Goal: Transaction & Acquisition: Purchase product/service

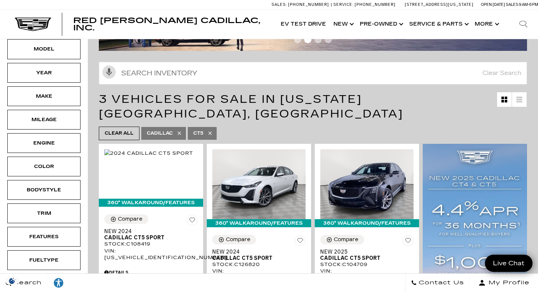
click at [212, 130] on icon at bounding box center [210, 133] width 6 height 6
type input "$46,674"
type input "$179,434"
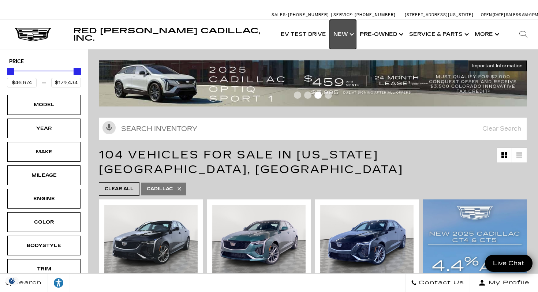
click at [354, 33] on link "Show New" at bounding box center [343, 34] width 26 height 29
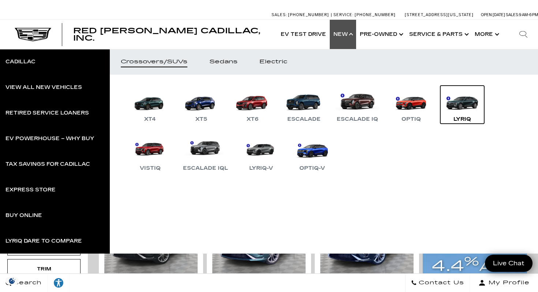
click at [464, 102] on link "LYRIQ" at bounding box center [463, 105] width 44 height 38
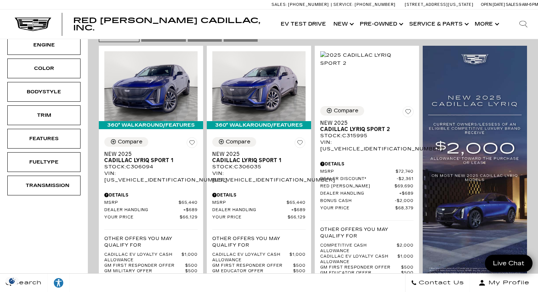
scroll to position [152, 0]
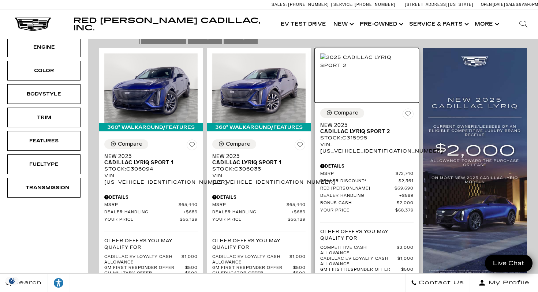
click at [356, 61] on img at bounding box center [366, 61] width 93 height 16
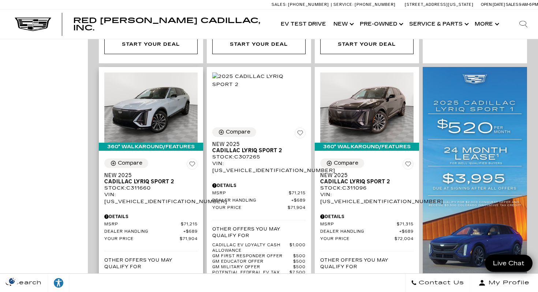
scroll to position [517, 0]
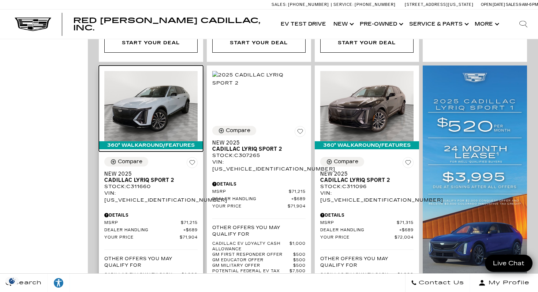
click at [144, 106] on img at bounding box center [150, 106] width 93 height 70
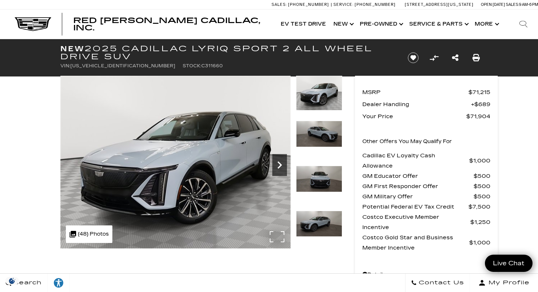
click at [282, 166] on icon "Next" at bounding box center [279, 165] width 15 height 15
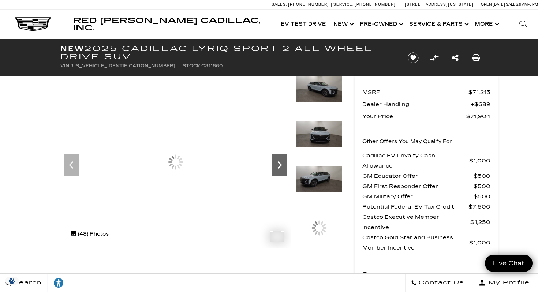
click at [282, 166] on icon "Next" at bounding box center [279, 165] width 15 height 15
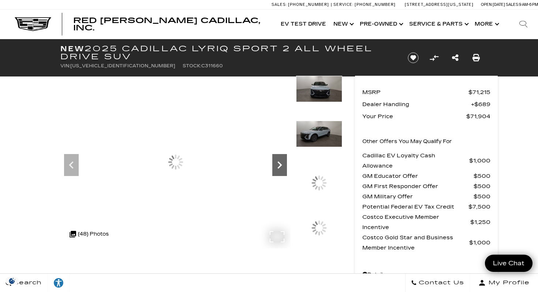
click at [282, 166] on icon "Next" at bounding box center [279, 165] width 15 height 15
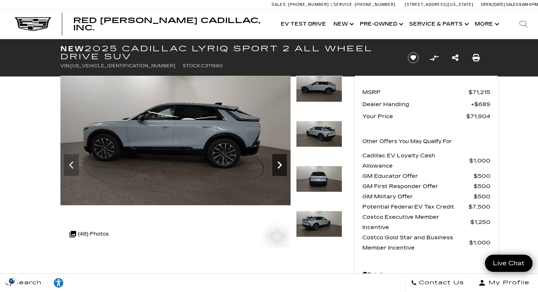
click at [282, 166] on icon "Next" at bounding box center [279, 165] width 15 height 15
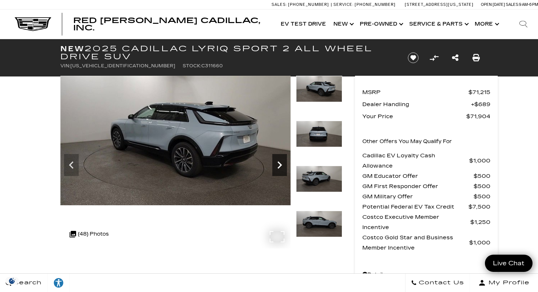
click at [282, 166] on icon "Next" at bounding box center [279, 165] width 15 height 15
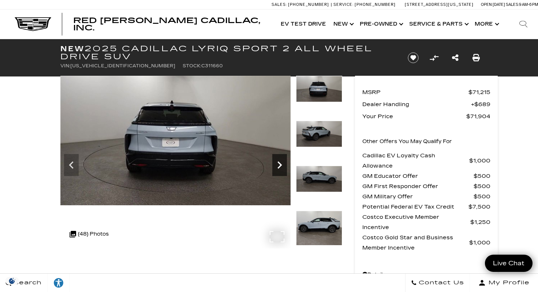
click at [282, 166] on icon "Next" at bounding box center [279, 165] width 15 height 15
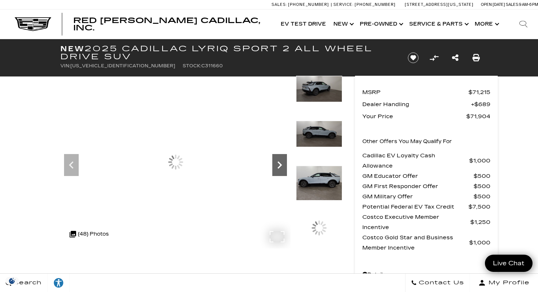
click at [282, 166] on icon "Next" at bounding box center [279, 165] width 15 height 15
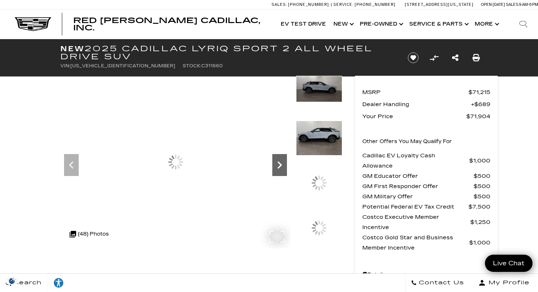
click at [282, 166] on icon "Next" at bounding box center [279, 165] width 15 height 15
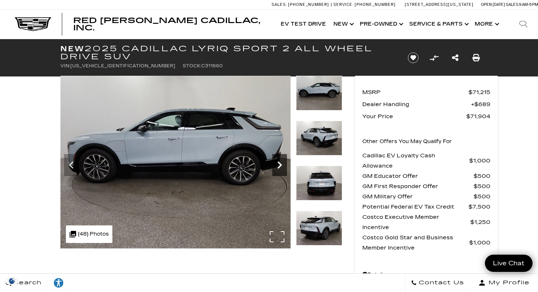
click at [282, 166] on icon "Next" at bounding box center [279, 165] width 15 height 15
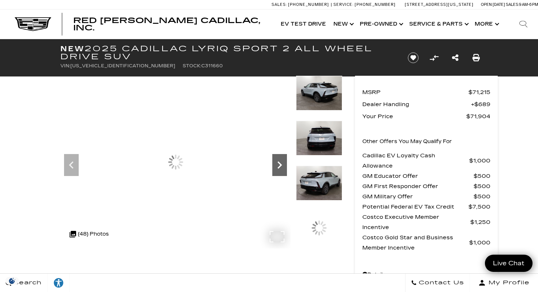
click at [282, 166] on icon "Next" at bounding box center [279, 165] width 15 height 15
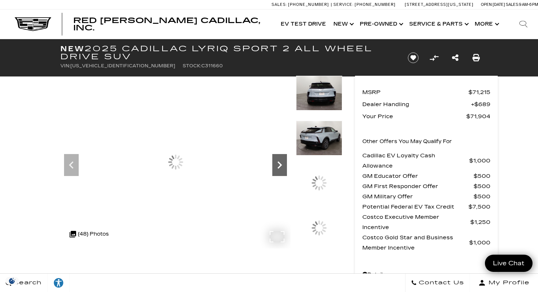
click at [282, 166] on icon "Next" at bounding box center [279, 165] width 15 height 15
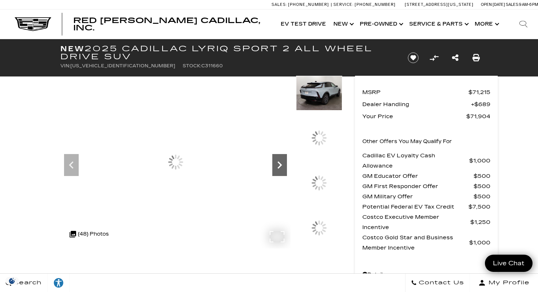
click at [282, 166] on icon "Next" at bounding box center [279, 165] width 15 height 15
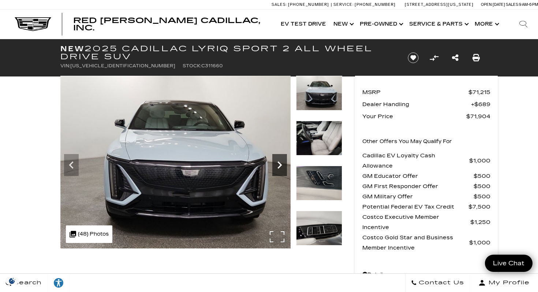
click at [282, 166] on icon "Next" at bounding box center [279, 165] width 15 height 15
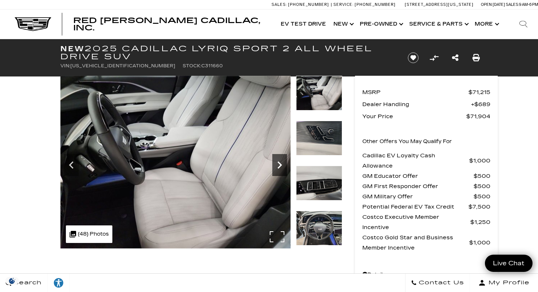
click at [282, 166] on icon "Next" at bounding box center [279, 165] width 15 height 15
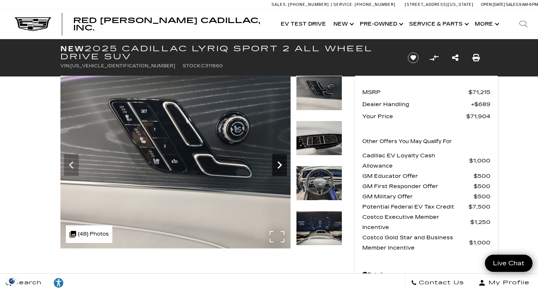
click at [282, 166] on icon "Next" at bounding box center [279, 165] width 15 height 15
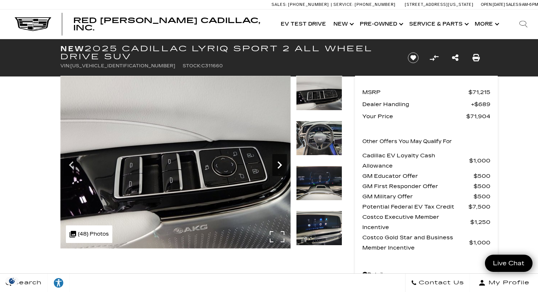
click at [282, 166] on icon "Next" at bounding box center [279, 165] width 15 height 15
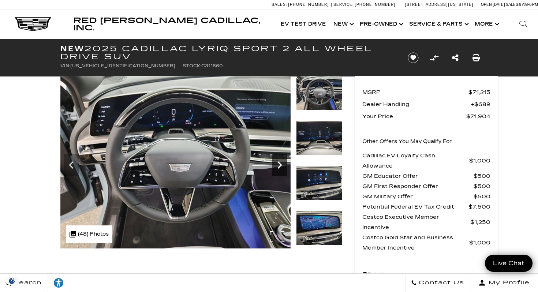
click at [282, 166] on icon "Next" at bounding box center [279, 165] width 15 height 15
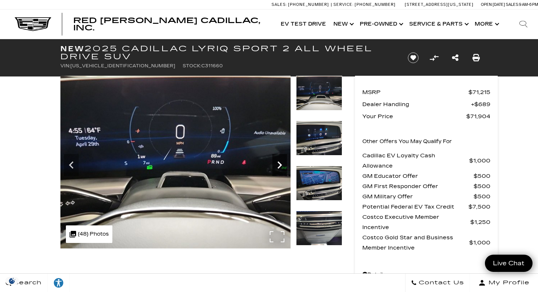
click at [282, 166] on icon "Next" at bounding box center [279, 165] width 15 height 15
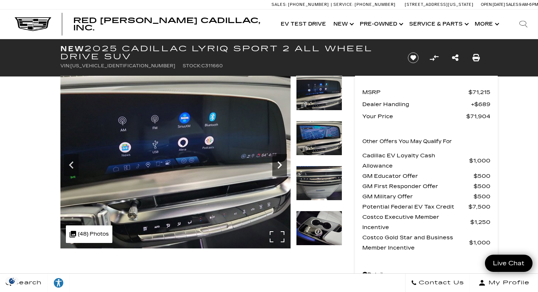
click at [282, 166] on icon "Next" at bounding box center [279, 165] width 15 height 15
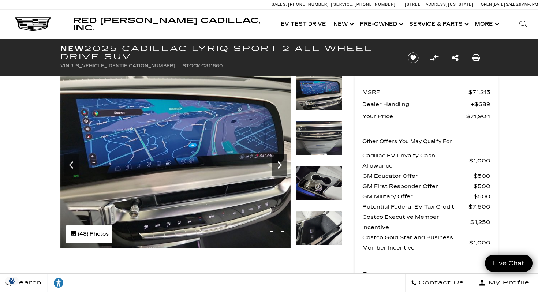
click at [282, 166] on icon "Next" at bounding box center [279, 165] width 15 height 15
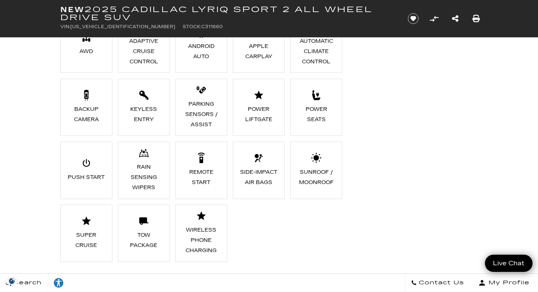
scroll to position [838, 0]
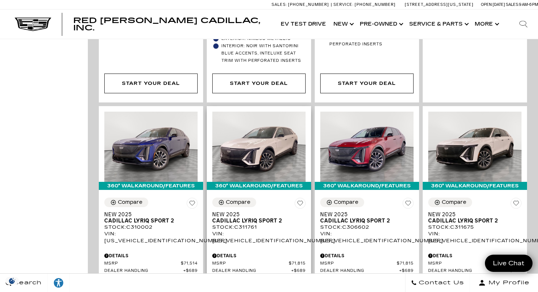
scroll to position [1243, 0]
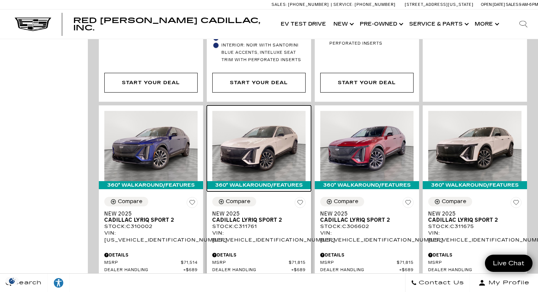
click at [260, 111] on img at bounding box center [258, 146] width 93 height 70
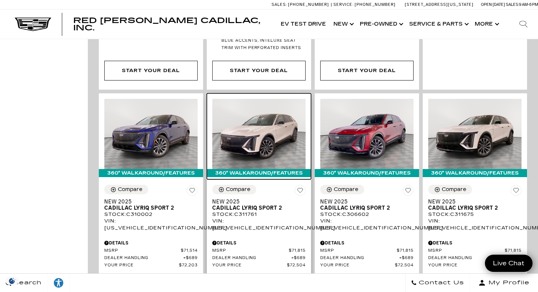
scroll to position [1307, 0]
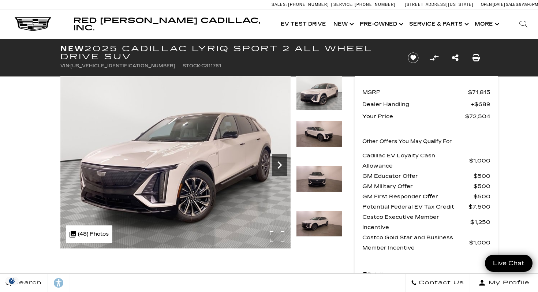
click at [281, 163] on icon "Next" at bounding box center [279, 165] width 15 height 15
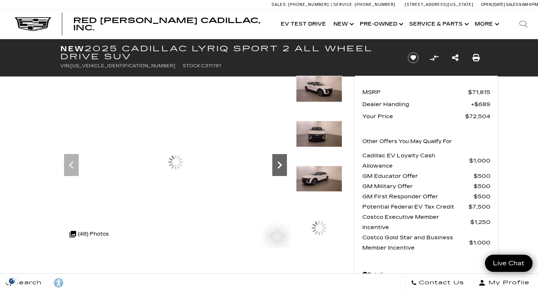
click at [281, 163] on icon "Next" at bounding box center [279, 165] width 15 height 15
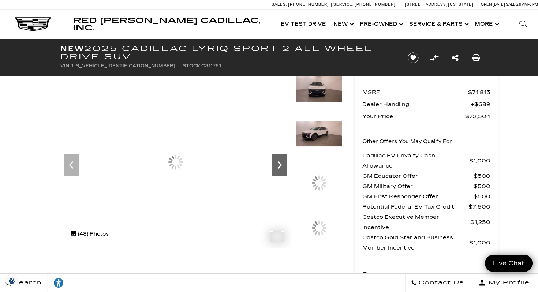
click at [281, 163] on icon "Next" at bounding box center [279, 165] width 15 height 15
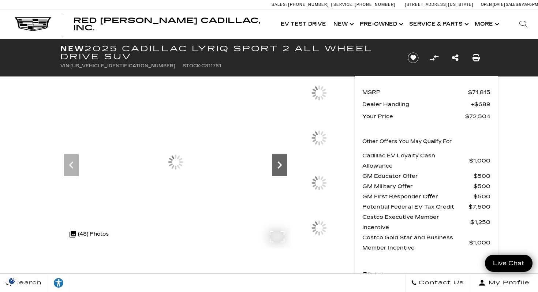
click at [281, 163] on icon "Next" at bounding box center [279, 165] width 15 height 15
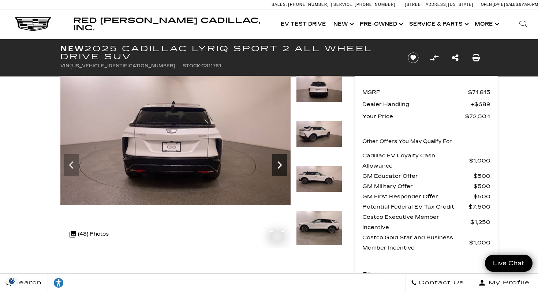
click at [281, 163] on icon "Next" at bounding box center [279, 165] width 15 height 15
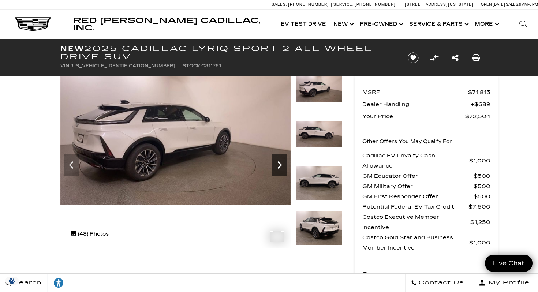
click at [281, 163] on icon "Next" at bounding box center [279, 165] width 15 height 15
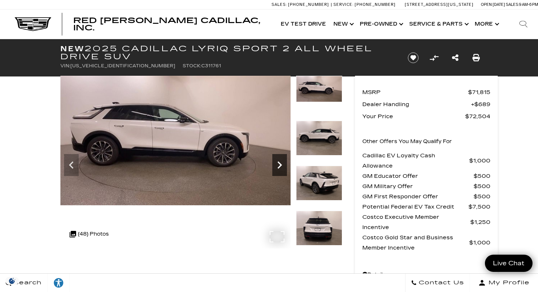
click at [281, 163] on icon "Next" at bounding box center [279, 165] width 15 height 15
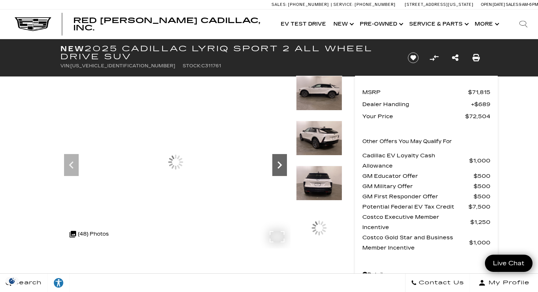
click at [281, 163] on icon "Next" at bounding box center [279, 165] width 15 height 15
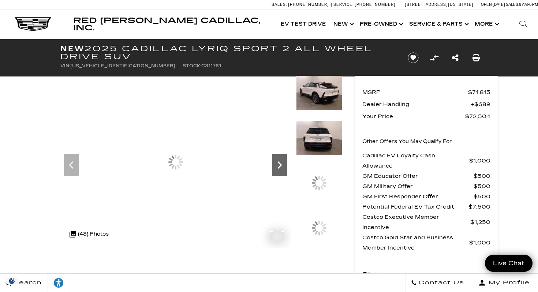
click at [281, 163] on icon "Next" at bounding box center [279, 165] width 15 height 15
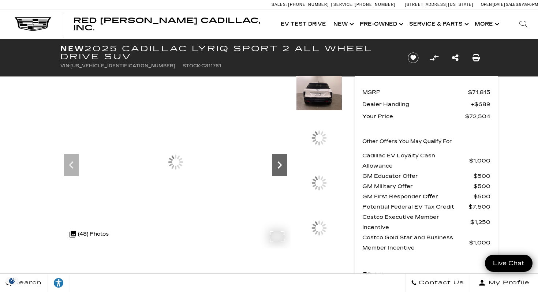
click at [281, 163] on icon "Next" at bounding box center [279, 165] width 15 height 15
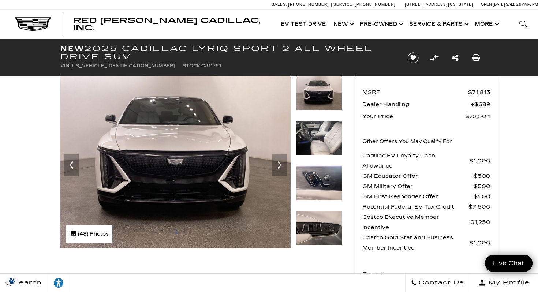
click at [323, 133] on img at bounding box center [319, 138] width 46 height 35
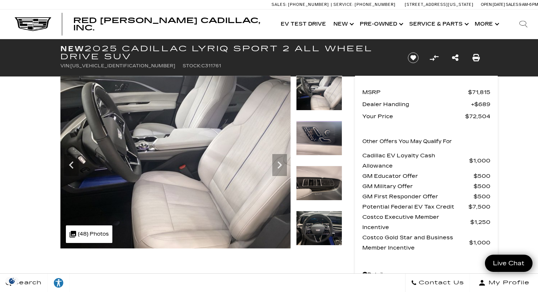
click at [323, 133] on img at bounding box center [319, 138] width 46 height 35
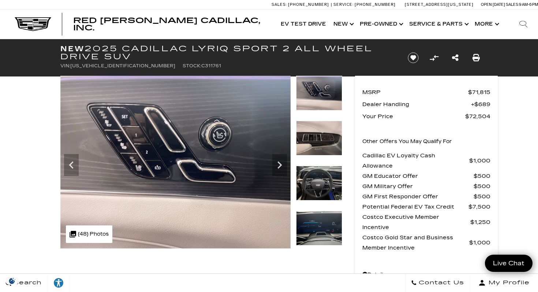
click at [321, 136] on img at bounding box center [319, 138] width 46 height 35
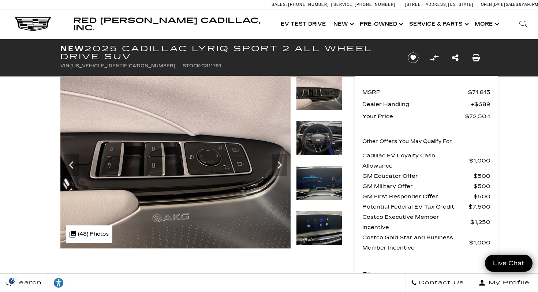
click at [321, 136] on img at bounding box center [319, 138] width 46 height 35
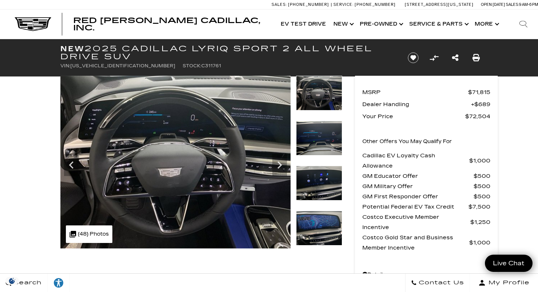
click at [321, 136] on img at bounding box center [319, 138] width 46 height 35
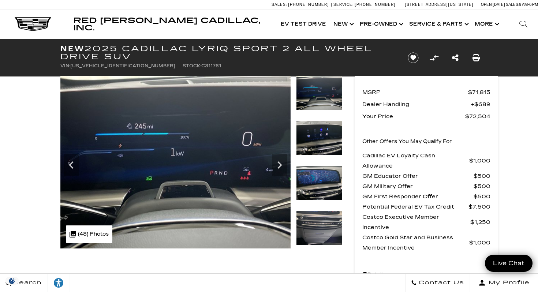
click at [321, 136] on img at bounding box center [319, 138] width 46 height 35
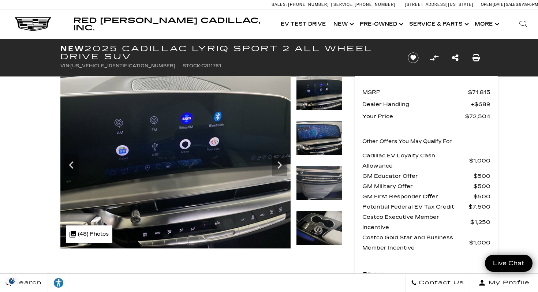
click at [321, 136] on img at bounding box center [319, 138] width 46 height 35
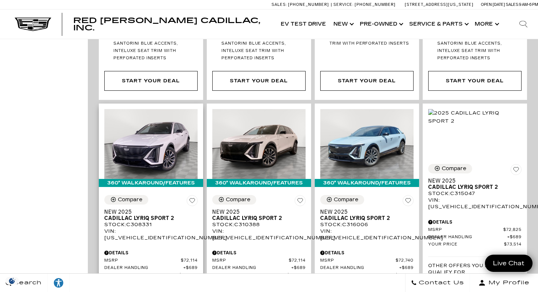
scroll to position [1625, 0]
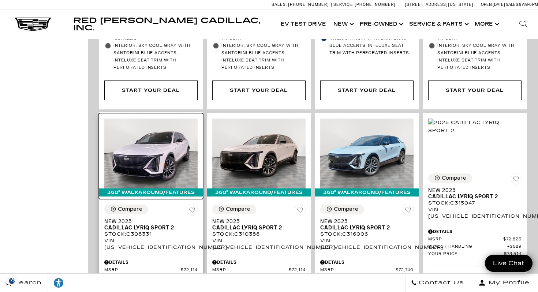
click at [160, 119] on img at bounding box center [150, 154] width 93 height 70
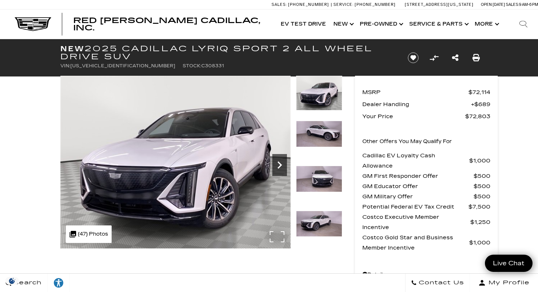
click at [280, 164] on icon "Next" at bounding box center [280, 165] width 4 height 7
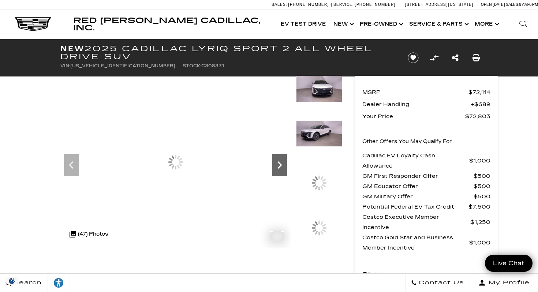
click at [280, 164] on icon "Next" at bounding box center [280, 165] width 4 height 7
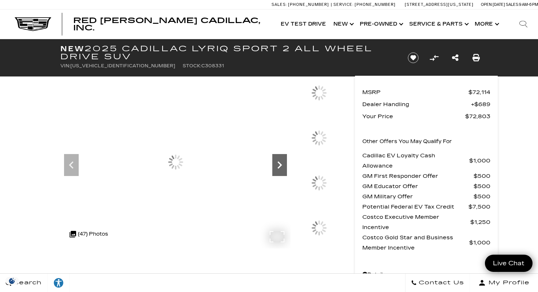
click at [280, 164] on icon "Next" at bounding box center [280, 165] width 4 height 7
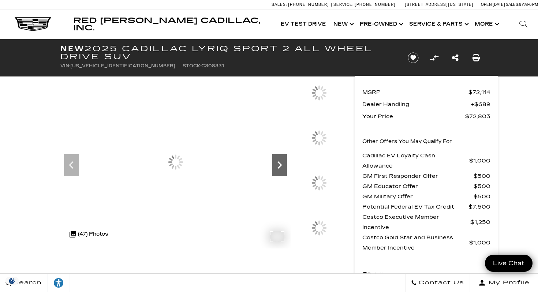
click at [280, 164] on icon "Next" at bounding box center [280, 165] width 4 height 7
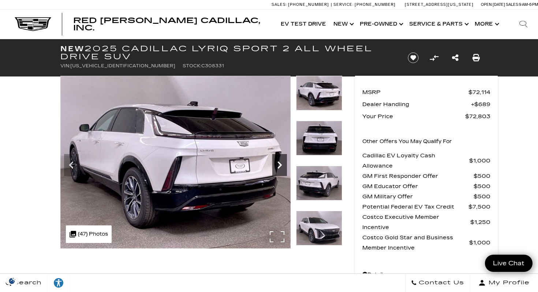
click at [280, 163] on icon "Next" at bounding box center [279, 165] width 15 height 15
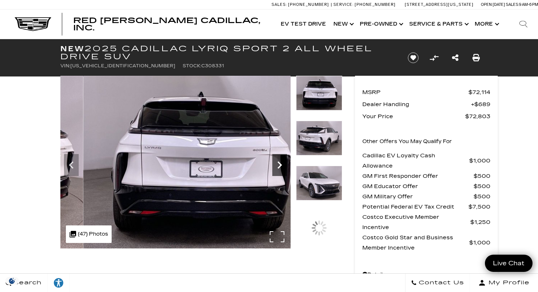
click at [280, 163] on icon "Next" at bounding box center [279, 165] width 15 height 15
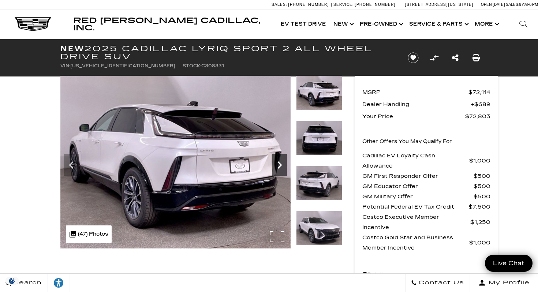
click at [281, 163] on icon "Next" at bounding box center [279, 165] width 15 height 15
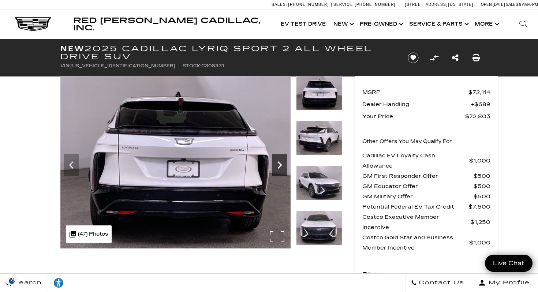
click at [281, 163] on icon "Next" at bounding box center [279, 165] width 15 height 15
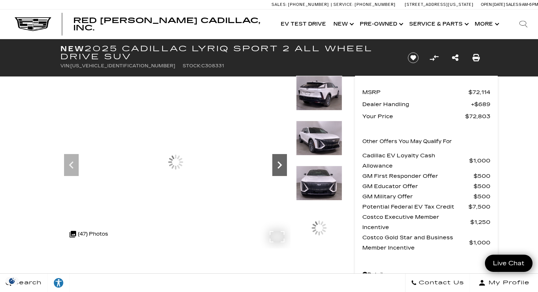
click at [281, 163] on icon "Next" at bounding box center [279, 165] width 15 height 15
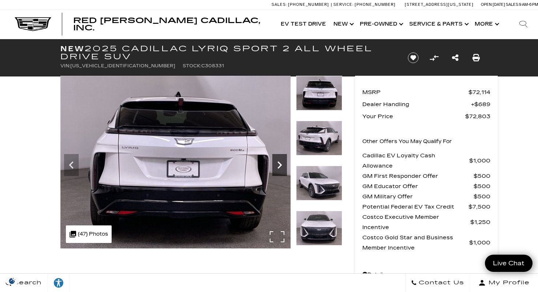
click at [281, 163] on icon "Next" at bounding box center [279, 165] width 15 height 15
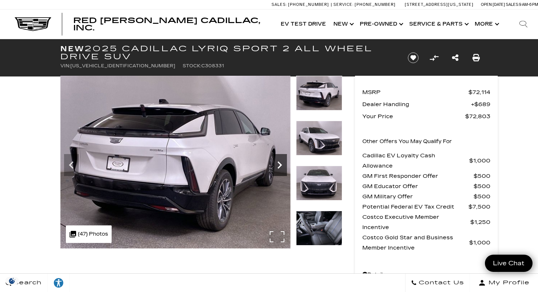
click at [284, 164] on icon "Next" at bounding box center [279, 165] width 15 height 15
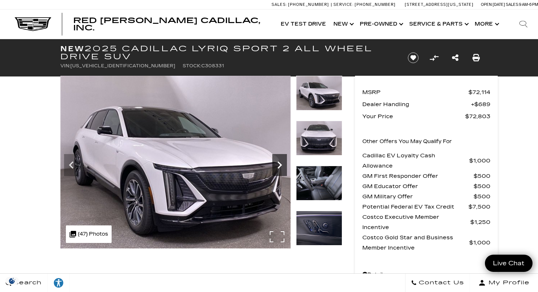
click at [284, 164] on icon "Next" at bounding box center [279, 165] width 15 height 15
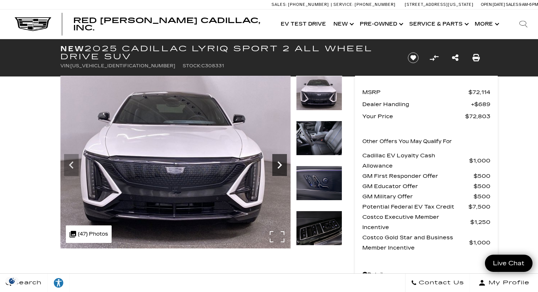
click at [284, 164] on icon "Next" at bounding box center [279, 165] width 15 height 15
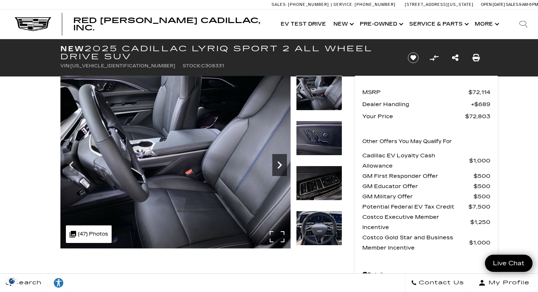
click at [284, 164] on icon "Next" at bounding box center [279, 165] width 15 height 15
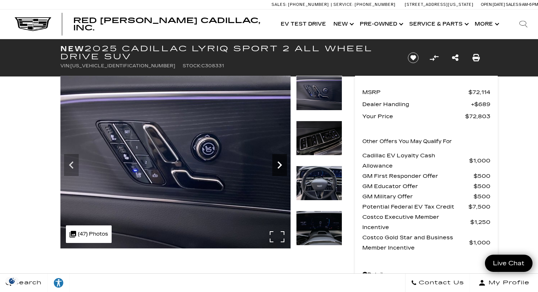
click at [284, 164] on icon "Next" at bounding box center [279, 165] width 15 height 15
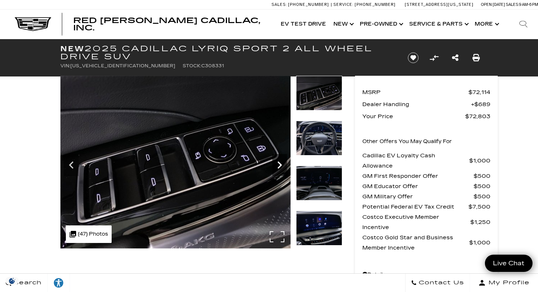
click at [284, 164] on icon "Next" at bounding box center [279, 165] width 15 height 15
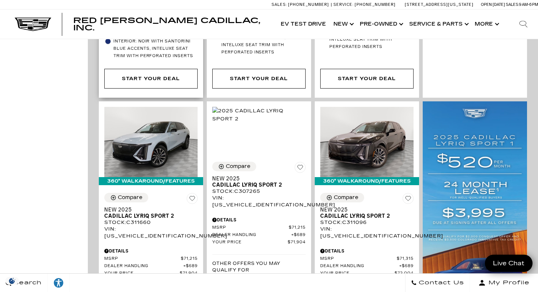
scroll to position [485, 0]
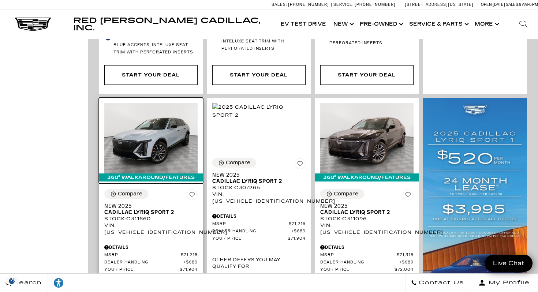
click at [137, 133] on img at bounding box center [150, 138] width 93 height 70
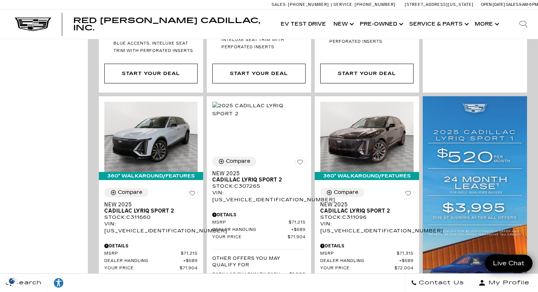
scroll to position [486, 0]
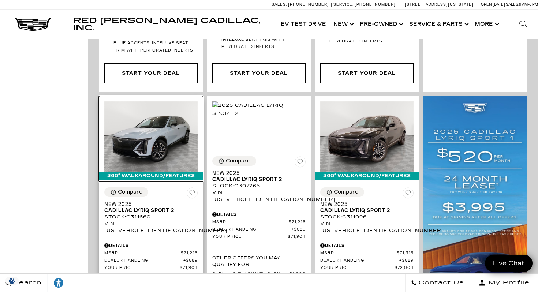
click at [158, 135] on img at bounding box center [150, 136] width 93 height 70
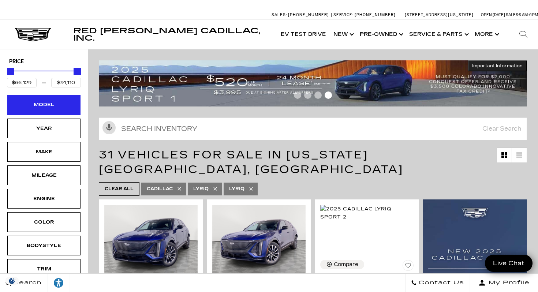
click at [54, 108] on div "Model" at bounding box center [44, 105] width 37 height 8
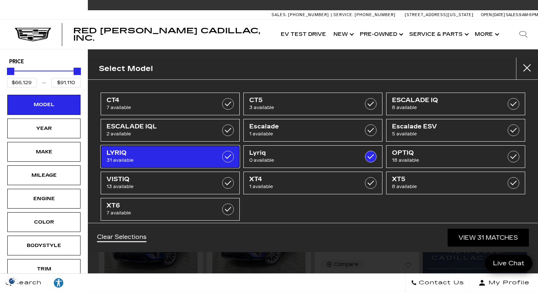
click at [227, 157] on label at bounding box center [228, 157] width 12 height 12
checkbox input "false"
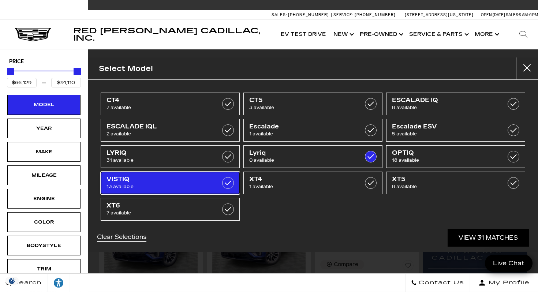
click at [226, 183] on label at bounding box center [228, 183] width 12 height 12
type input "$99,315"
checkbox input "true"
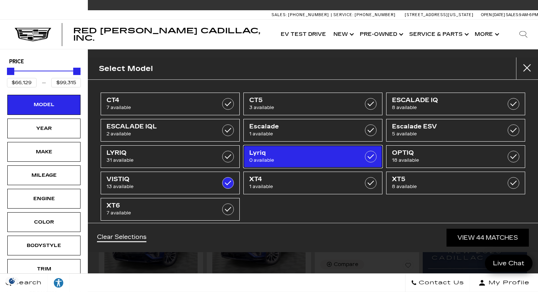
click at [372, 157] on label at bounding box center [371, 157] width 12 height 12
type input "$79,890"
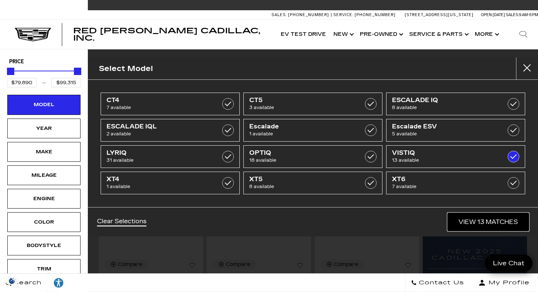
click at [492, 224] on link "View 13 Matches" at bounding box center [488, 222] width 81 height 18
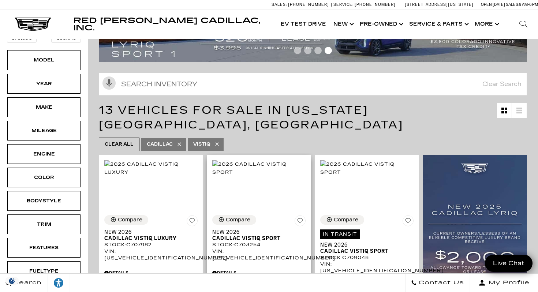
scroll to position [88, 0]
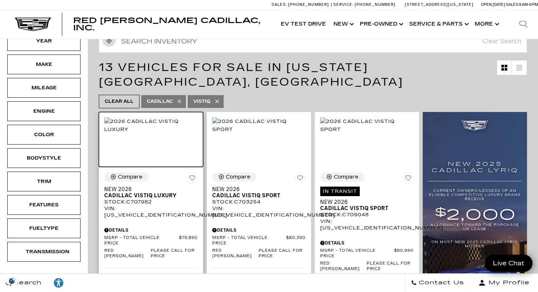
click at [141, 133] on img at bounding box center [150, 126] width 93 height 16
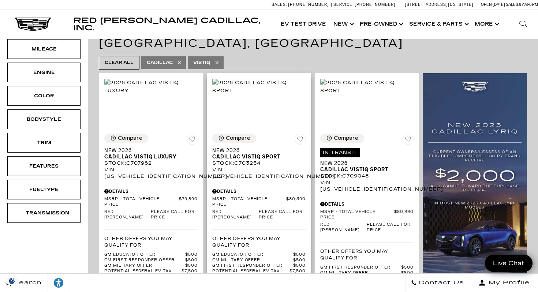
scroll to position [126, 0]
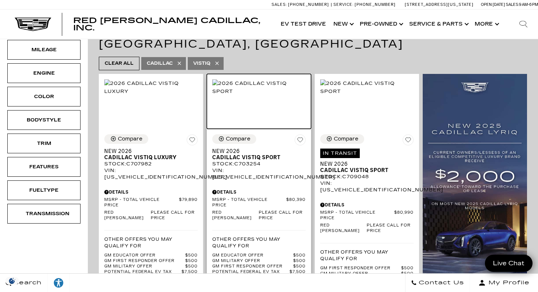
click at [241, 96] on img at bounding box center [258, 87] width 93 height 16
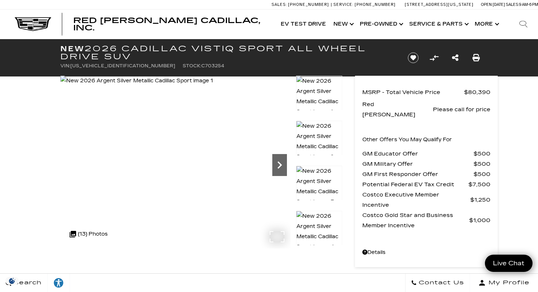
click at [279, 164] on icon "Next" at bounding box center [280, 165] width 4 height 7
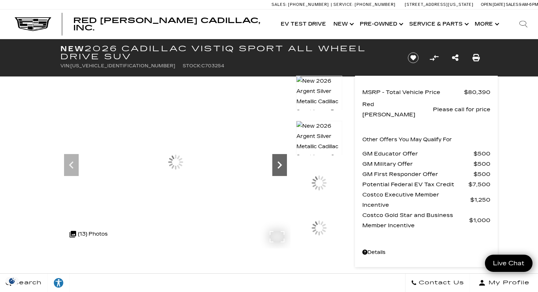
click at [279, 164] on icon "Next" at bounding box center [280, 165] width 4 height 7
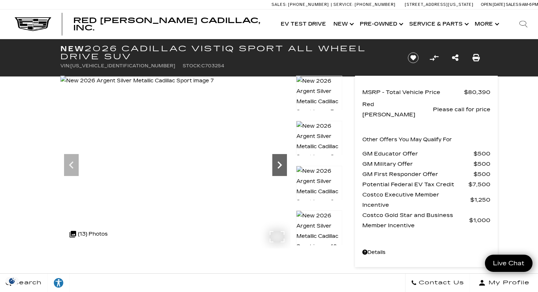
click at [279, 164] on icon "Next" at bounding box center [280, 165] width 4 height 7
click at [280, 164] on icon "Next" at bounding box center [280, 165] width 4 height 7
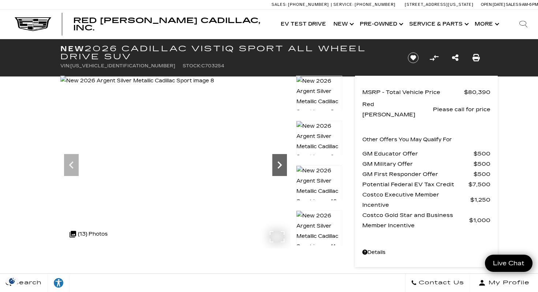
click at [280, 164] on icon "Next" at bounding box center [280, 165] width 4 height 7
click at [281, 164] on icon "Next" at bounding box center [280, 165] width 4 height 7
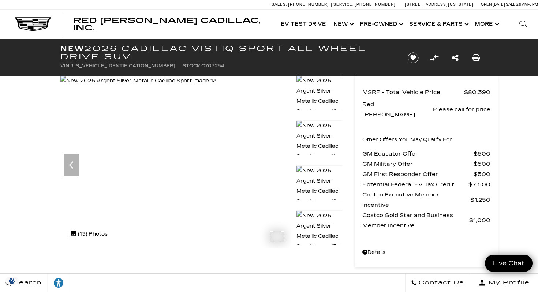
click at [217, 86] on img at bounding box center [138, 81] width 156 height 10
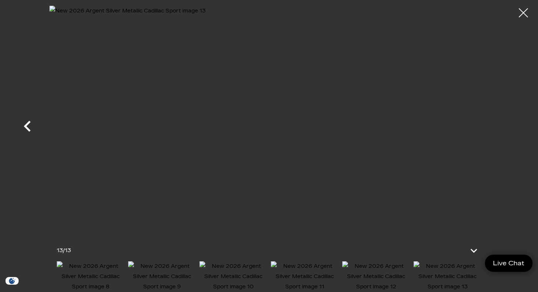
click at [26, 126] on icon "Previous" at bounding box center [27, 126] width 7 height 11
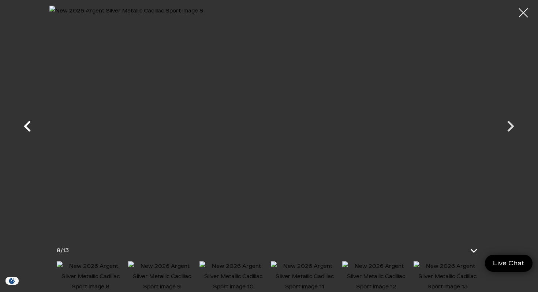
click at [26, 126] on icon "Previous" at bounding box center [27, 126] width 7 height 11
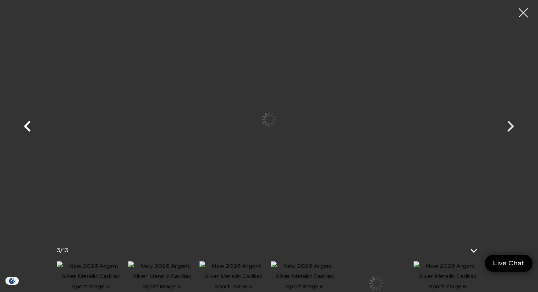
click at [26, 126] on icon "Previous" at bounding box center [27, 126] width 7 height 11
click at [49, 126] on div at bounding box center [268, 119] width 439 height 228
click at [49, 126] on img at bounding box center [268, 119] width 439 height 228
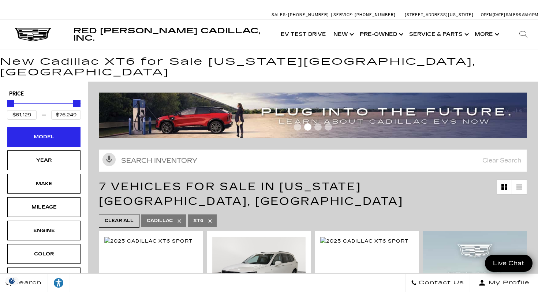
click at [26, 133] on div "Model" at bounding box center [44, 137] width 37 height 8
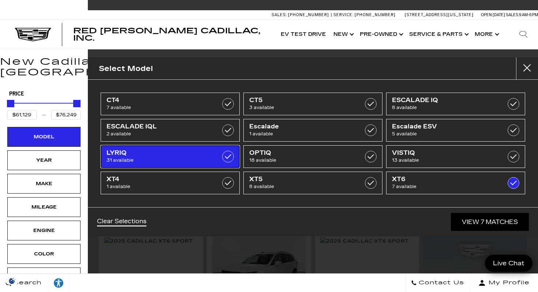
click at [232, 158] on label at bounding box center [228, 157] width 12 height 12
type input "$91,110"
checkbox input "true"
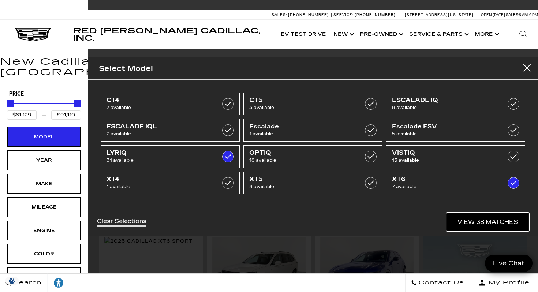
click at [508, 220] on link "View 38 Matches" at bounding box center [488, 222] width 82 height 18
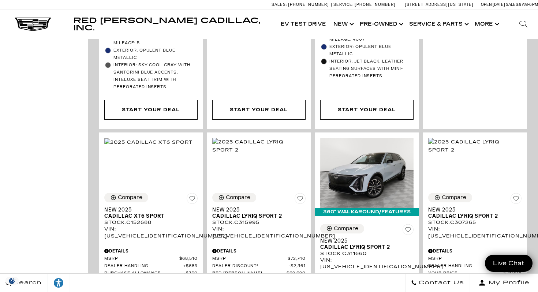
scroll to position [857, 0]
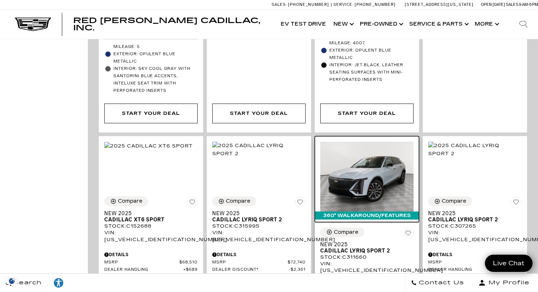
click at [373, 146] on img at bounding box center [366, 177] width 93 height 70
